Goal: Complete application form

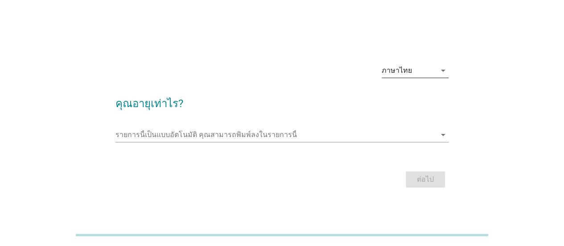
click at [419, 66] on div "ภาษาไทย" at bounding box center [409, 70] width 54 height 14
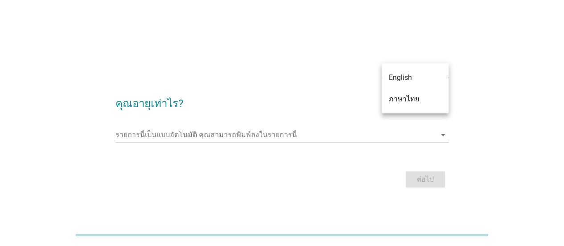
click at [299, 126] on div "รายการนี้เป็นแบบอัตโนมัติ [PERSON_NAME]พิมพ์ลงในรายการนี้ arrow_drop_down" at bounding box center [281, 136] width 333 height 29
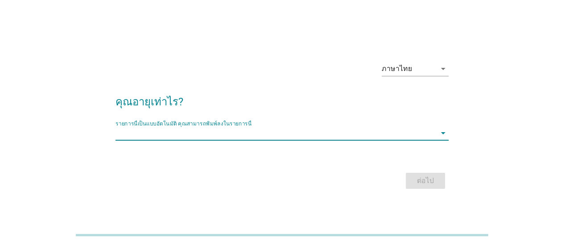
click at [299, 137] on input "รายการนี้เป็นแบบอัตโนมัติ คุณสามารถพิมพ์ลงในรายการนี้" at bounding box center [275, 133] width 321 height 14
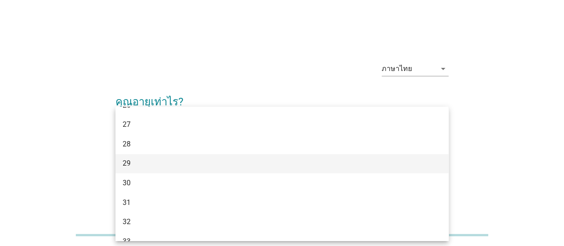
scroll to position [223, 0]
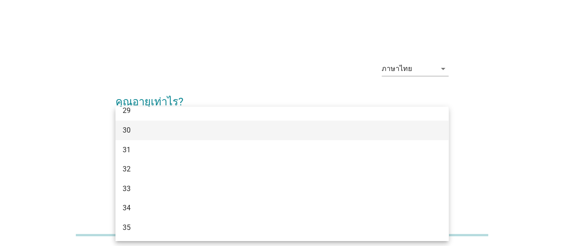
click at [187, 133] on div "30" at bounding box center [269, 130] width 292 height 11
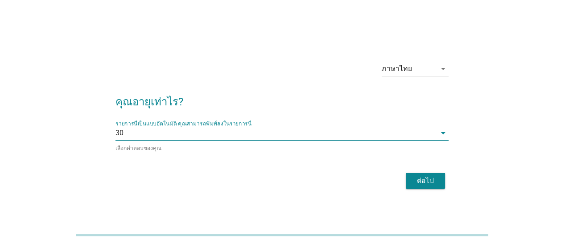
click at [408, 181] on button "ต่อไป" at bounding box center [425, 181] width 39 height 16
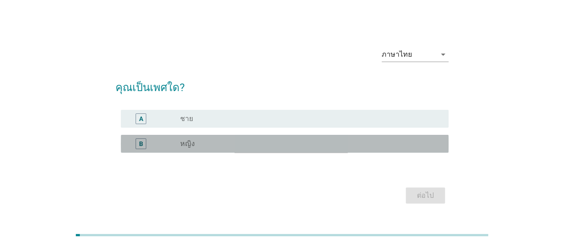
click at [244, 140] on div "radio_button_unchecked หญิง" at bounding box center [307, 143] width 254 height 9
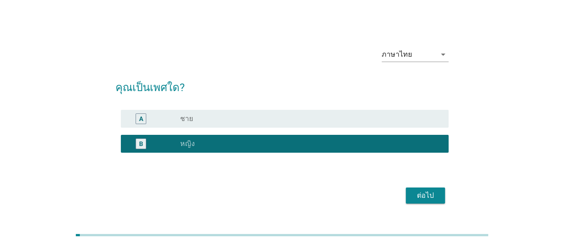
click at [436, 196] on div "ต่อไป" at bounding box center [425, 195] width 25 height 11
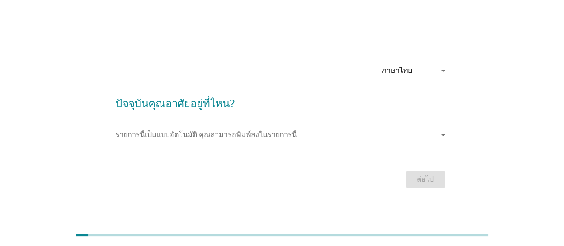
click at [321, 138] on input "รายการนี้เป็นแบบอัตโนมัติ คุณสามารถพิมพ์ลงในรายการนี้" at bounding box center [275, 135] width 321 height 14
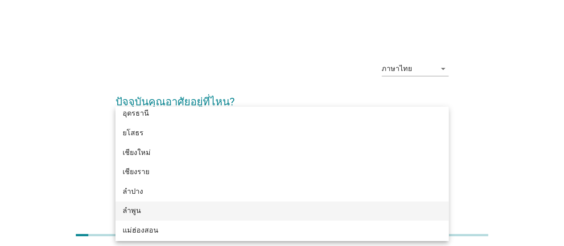
scroll to position [312, 0]
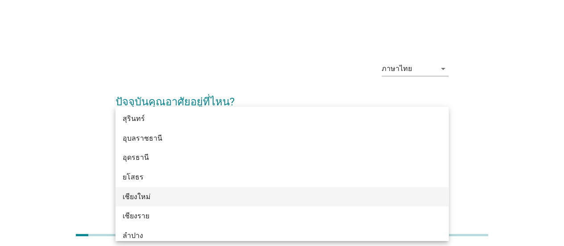
click at [164, 201] on div "เชียงใหม่" at bounding box center [269, 196] width 292 height 11
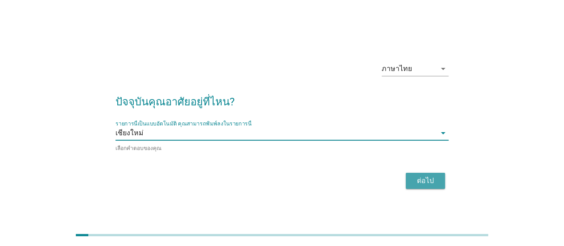
click at [424, 186] on button "ต่อไป" at bounding box center [425, 181] width 39 height 16
